Goal: Task Accomplishment & Management: Complete application form

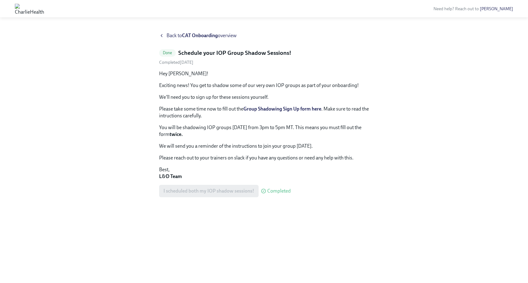
click at [167, 36] on span "Back to CAT Onboarding overview" at bounding box center [202, 35] width 70 height 7
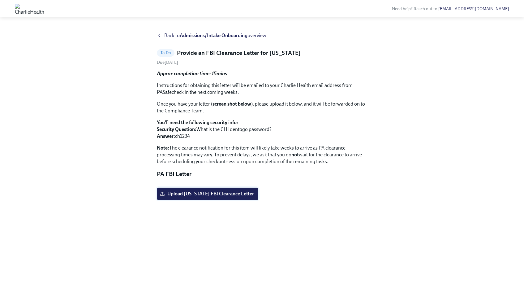
click at [205, 197] on span "Upload [US_STATE] FBI Clearance Letter" at bounding box center [207, 193] width 93 height 6
click at [0, 0] on input "Upload [US_STATE] FBI Clearance Letter" at bounding box center [0, 0] width 0 height 0
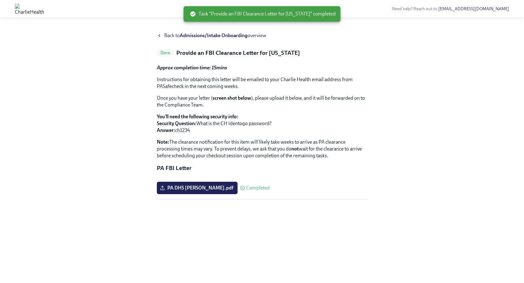
click at [177, 35] on span "Back to Admissions/Intake Onboarding overview" at bounding box center [215, 35] width 102 height 7
